Goal: Check status: Check status

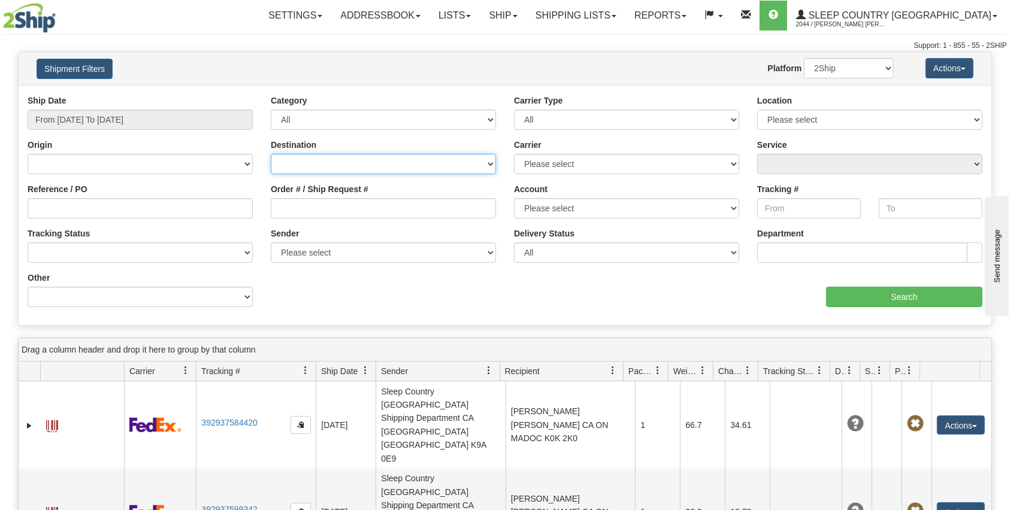
click at [337, 156] on select "[GEOGRAPHIC_DATA] [GEOGRAPHIC_DATA] [GEOGRAPHIC_DATA] [US_STATE] [GEOGRAPHIC_DA…" at bounding box center [383, 164] width 225 height 20
click at [317, 137] on div "Category All Inbound Outbound" at bounding box center [383, 117] width 243 height 44
click at [326, 223] on div "Order # / Ship Request #" at bounding box center [383, 205] width 243 height 44
click at [321, 210] on input "Order # / Ship Request #" at bounding box center [383, 208] width 225 height 20
paste input "9000I058491"
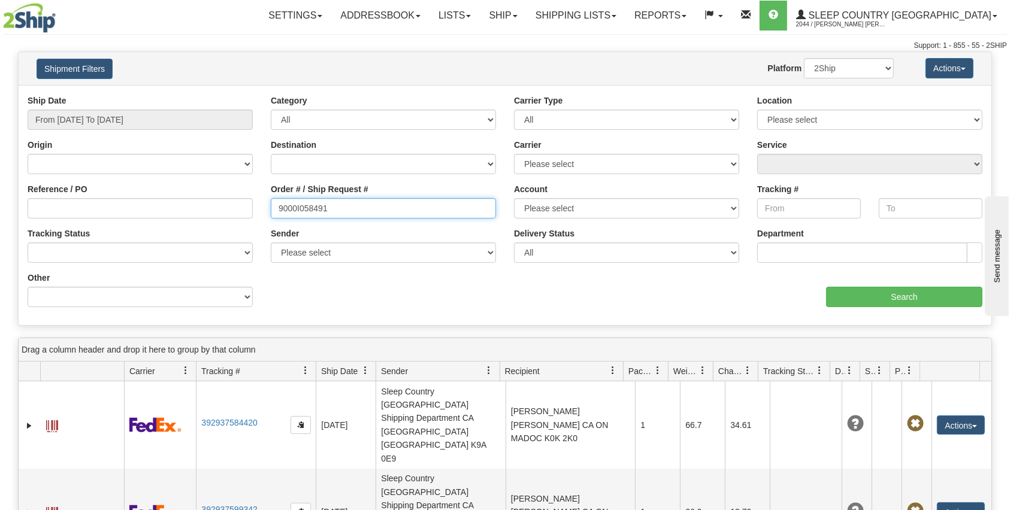
type input "9000I058491"
click at [154, 131] on div "Ship Date From [DATE] To [DATE]" at bounding box center [140, 117] width 243 height 44
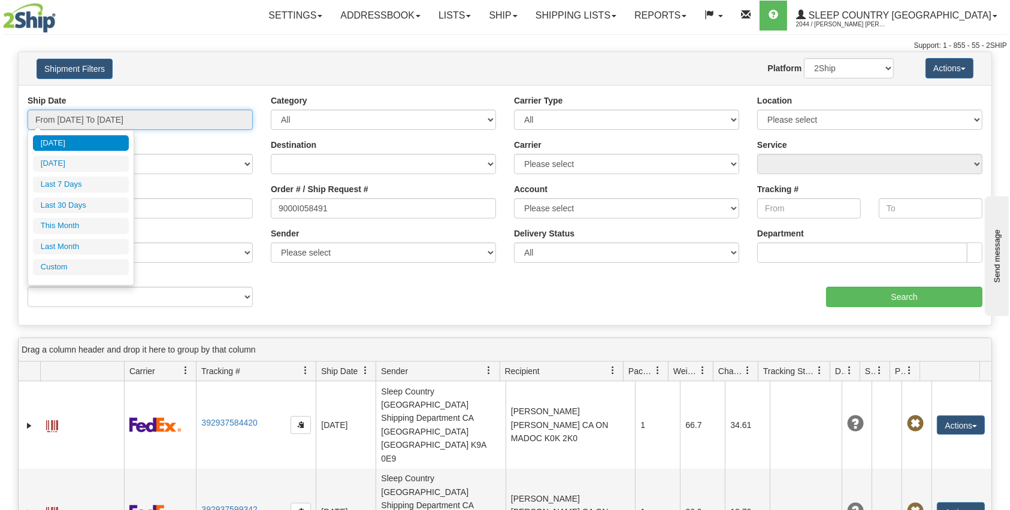
click at [141, 117] on input "From [DATE] To [DATE]" at bounding box center [140, 120] width 225 height 20
click at [79, 207] on li "Last 30 Days" at bounding box center [81, 206] width 96 height 16
type input "From [DATE] To [DATE]"
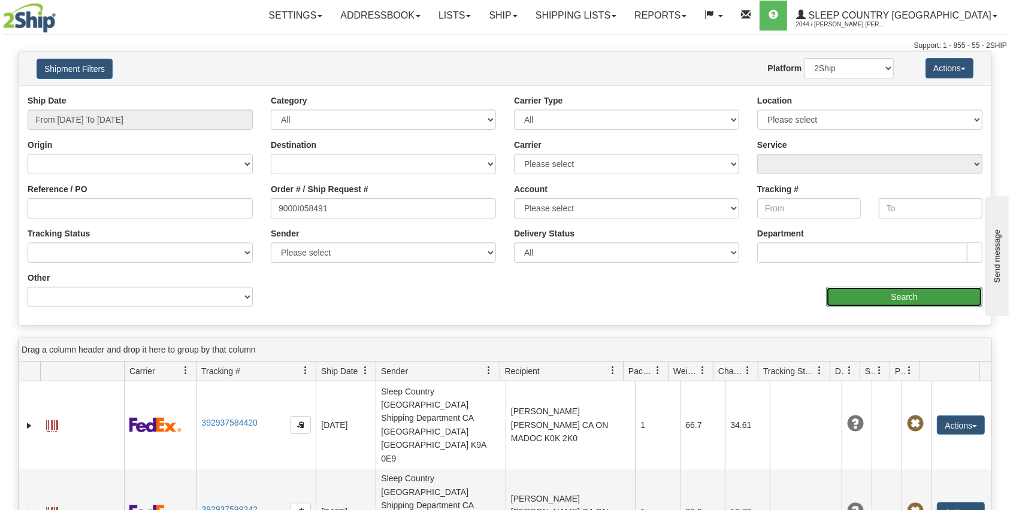
click at [908, 299] on input "Search" at bounding box center [904, 297] width 156 height 20
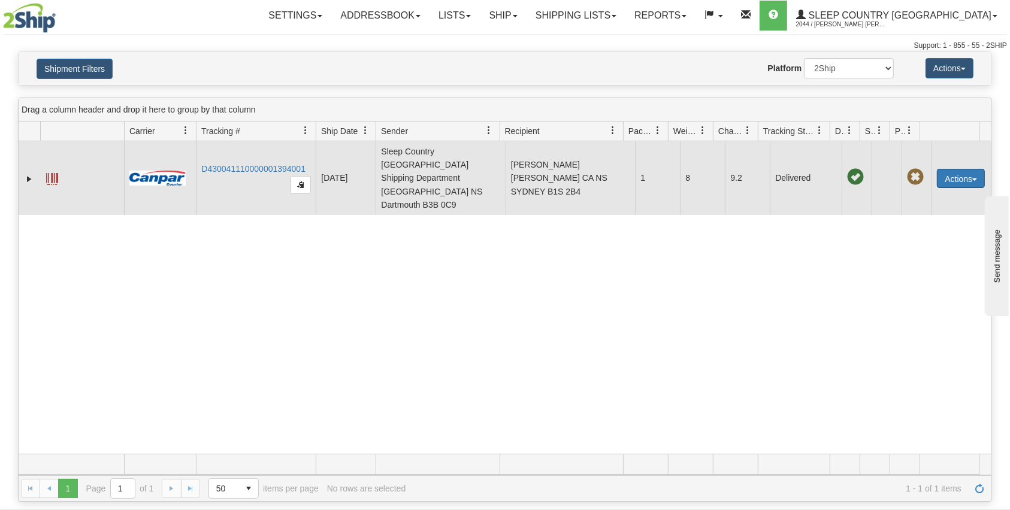
click at [947, 169] on button "Actions" at bounding box center [961, 178] width 48 height 19
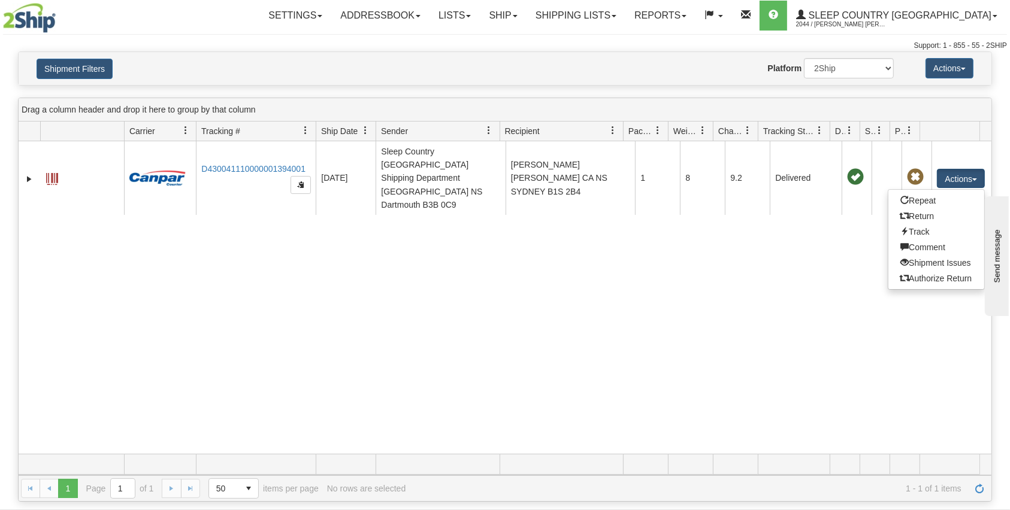
click at [792, 252] on div "31563513 2044 D430041110000001394001 [DATE] [DATE] 11:12:21 AM Sleep Country [G…" at bounding box center [505, 297] width 972 height 313
